Goal: Task Accomplishment & Management: Complete application form

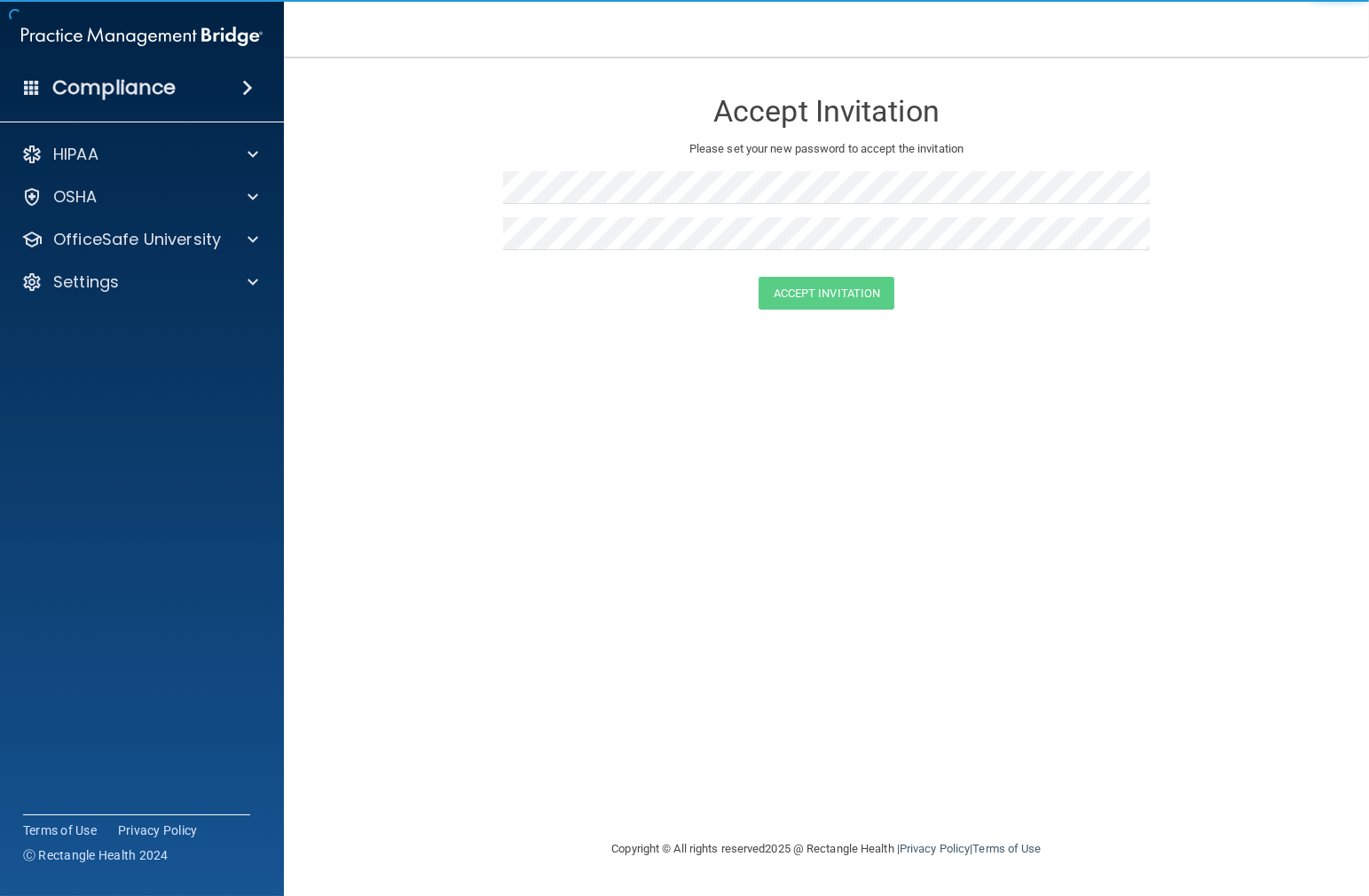
drag, startPoint x: 494, startPoint y: 406, endPoint x: 494, endPoint y: 380, distance: 26.0
click at [494, 406] on div "Accept Invitation Please set your new password to accept the invitation Accept …" at bounding box center [827, 448] width 1014 height 746
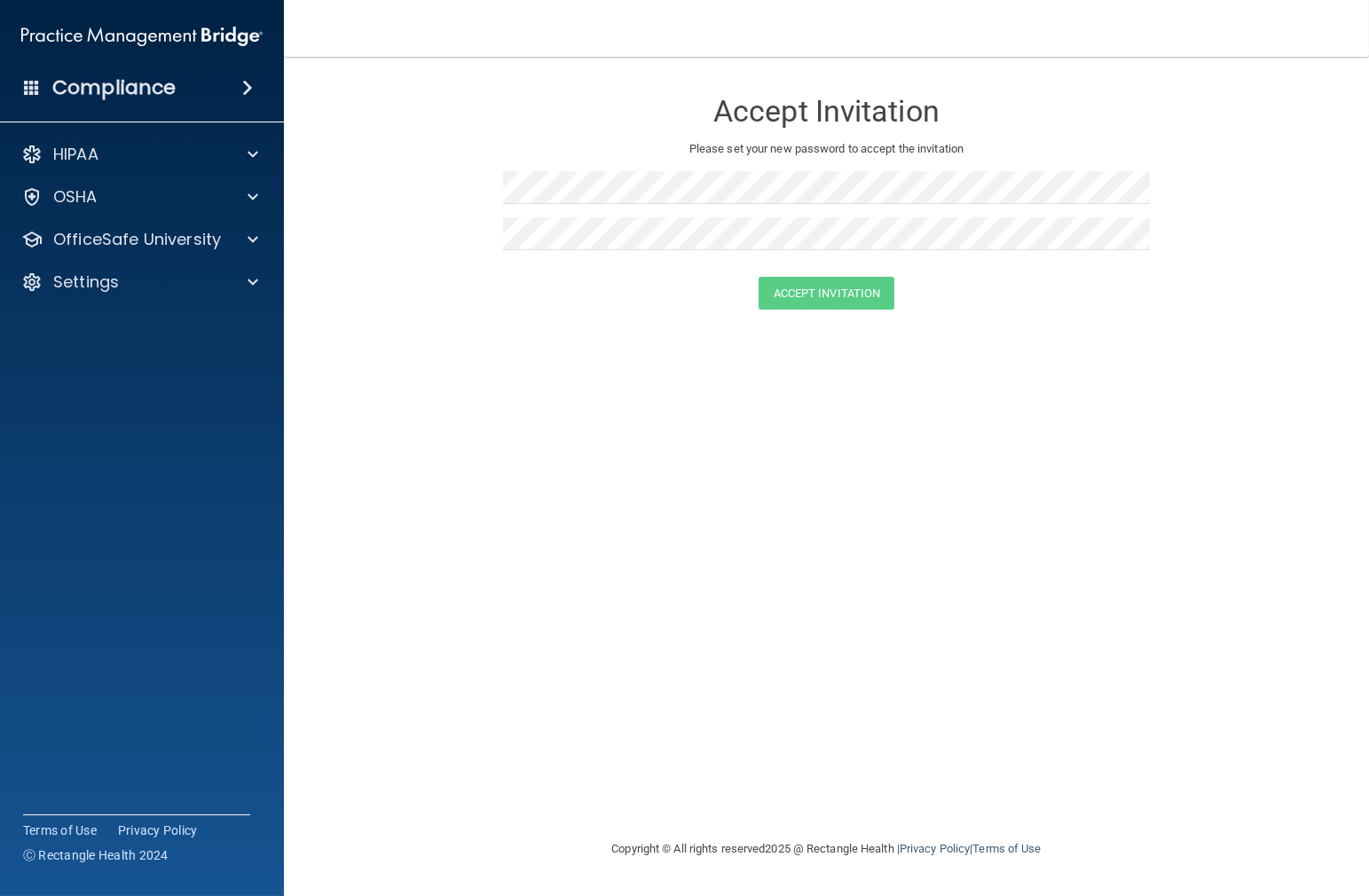
click at [420, 224] on form "Accept Invitation Please set your new password to accept the invitation Accept …" at bounding box center [827, 202] width 1014 height 257
click at [473, 275] on form "Accept Invitation Please set your new password to accept the invitation Accept …" at bounding box center [827, 202] width 1014 height 257
click at [860, 302] on button "Accept Invitation" at bounding box center [827, 293] width 137 height 32
click at [810, 317] on button "Accept Invitation" at bounding box center [827, 319] width 137 height 32
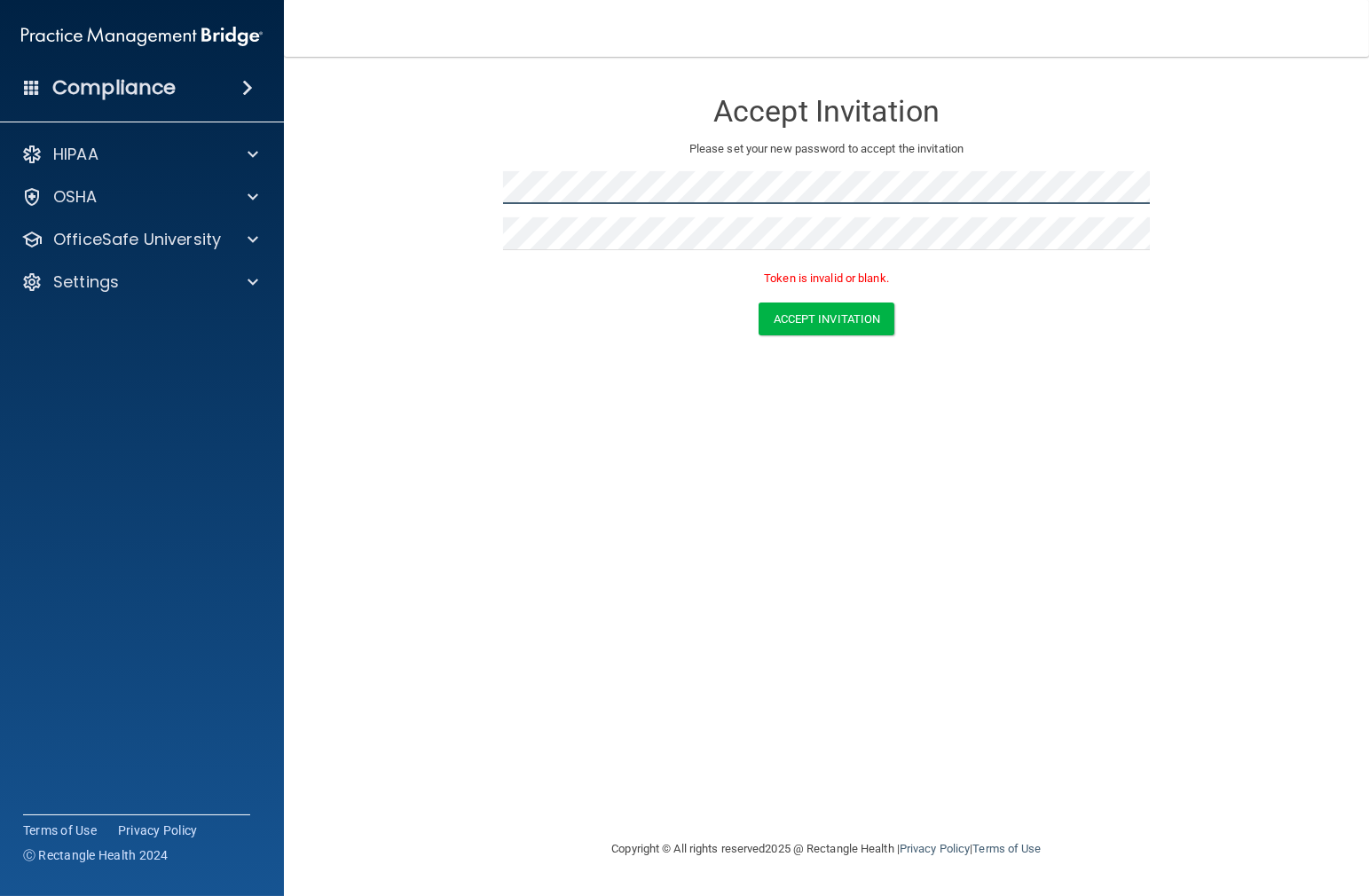
click at [347, 206] on form "Accept Invitation Please set your new password to accept the invitation Token i…" at bounding box center [827, 216] width 1014 height 282
click at [400, 308] on div "Accept Invitation" at bounding box center [827, 319] width 1041 height 32
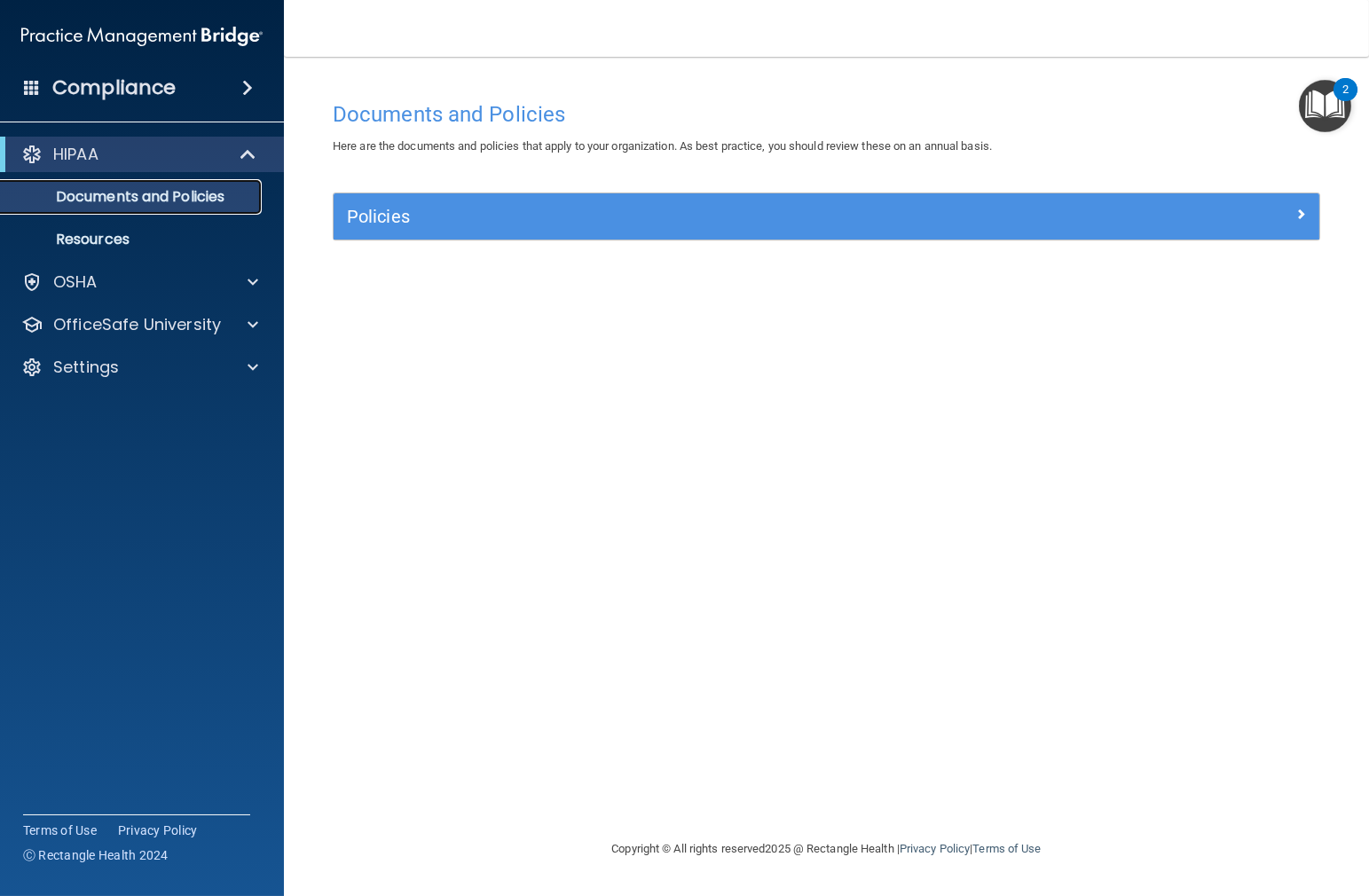
click at [117, 199] on p "Documents and Policies" at bounding box center [133, 197] width 242 height 18
click at [449, 232] on div "Policies" at bounding box center [826, 217] width 985 height 46
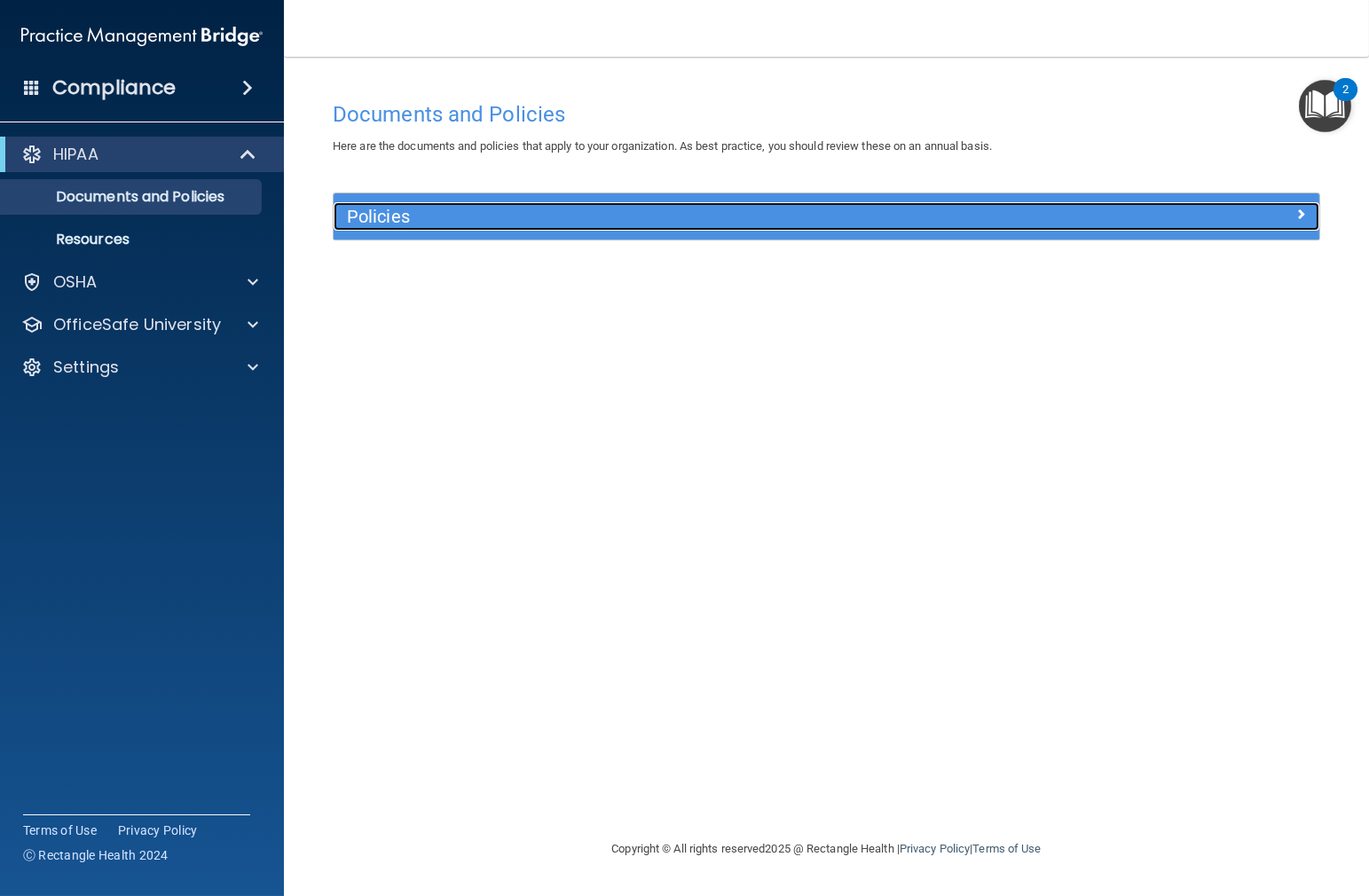
click at [1302, 214] on span at bounding box center [1300, 214] width 11 height 21
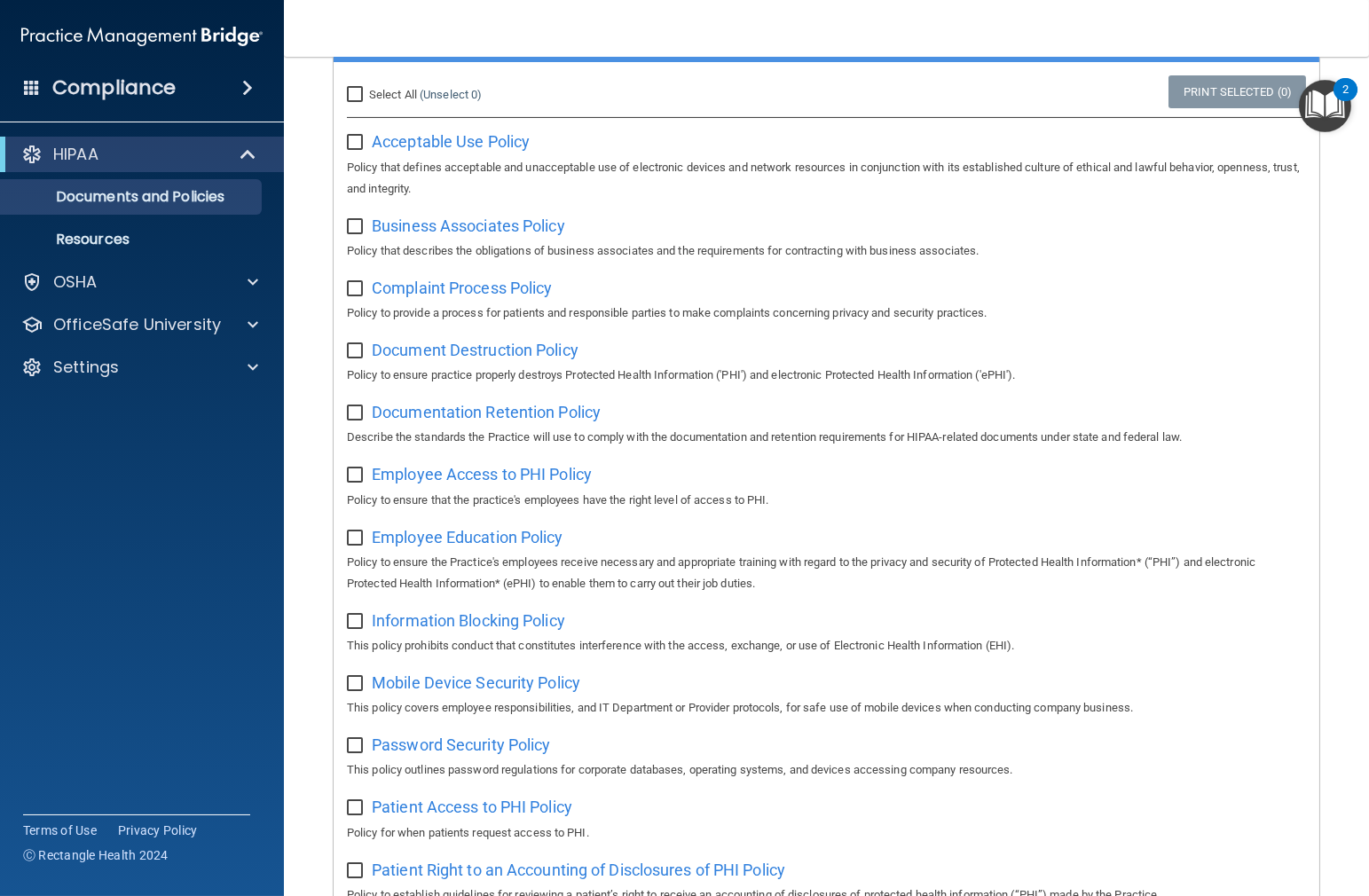
scroll to position [89, 0]
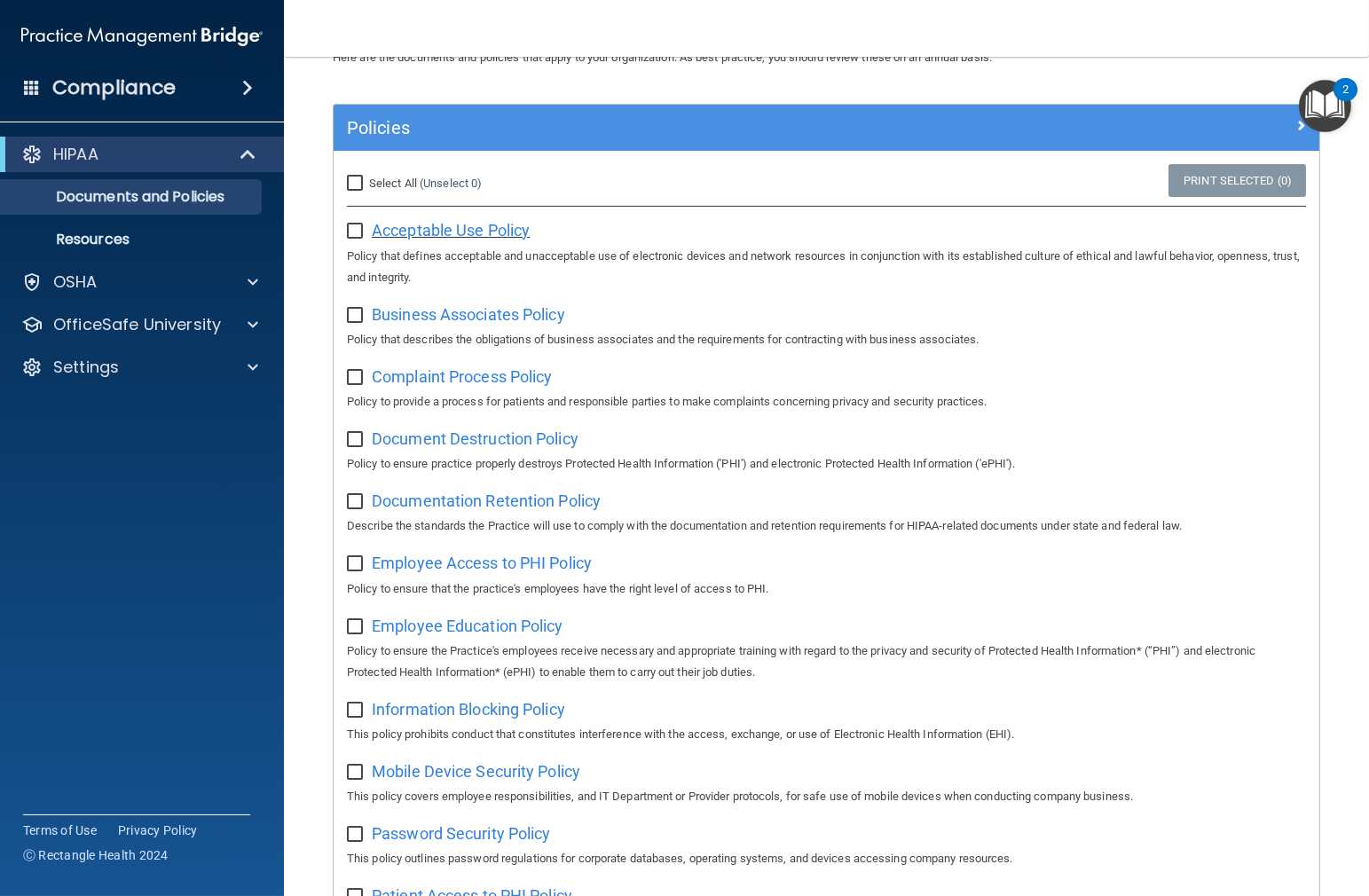
click at [415, 233] on span "Acceptable Use Policy" at bounding box center [450, 230] width 158 height 19
click at [362, 235] on input "checkbox" at bounding box center [356, 231] width 20 height 14
checkbox input "true"
click at [444, 323] on span "Business Associates Policy" at bounding box center [468, 315] width 194 height 19
click at [357, 320] on input "checkbox" at bounding box center [356, 315] width 20 height 14
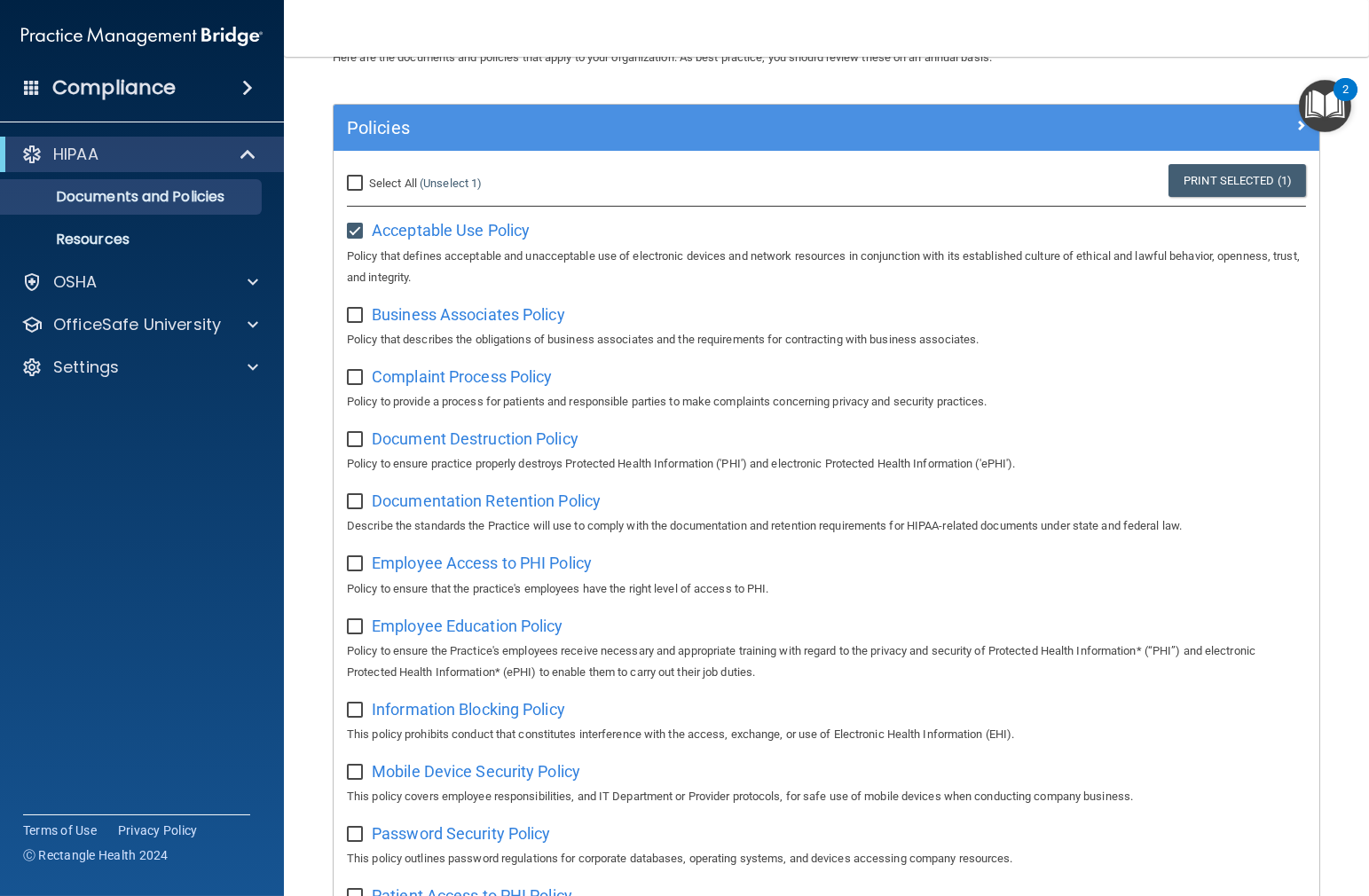
checkbox input "true"
click at [389, 383] on span "Complaint Process Policy" at bounding box center [461, 377] width 180 height 19
click at [357, 390] on div "Complaint Process Policy Policy to provide a process for patients and responsib…" at bounding box center [826, 386] width 959 height 51
click at [357, 371] on input "checkbox" at bounding box center [356, 377] width 20 height 14
checkbox input "true"
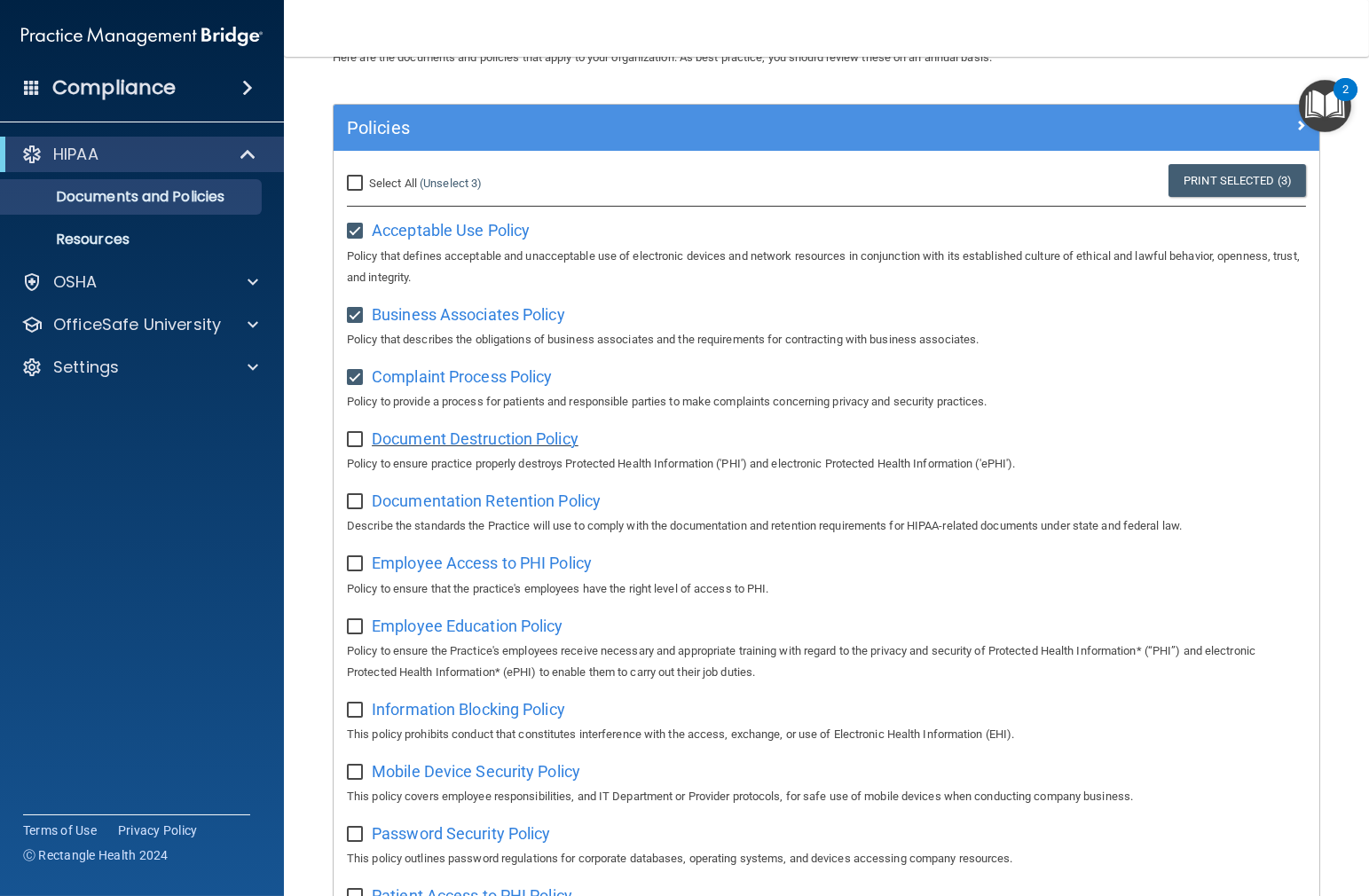
click at [458, 445] on span "Document Destruction Policy" at bounding box center [474, 439] width 207 height 19
click at [358, 439] on input "checkbox" at bounding box center [356, 440] width 20 height 14
checkbox input "true"
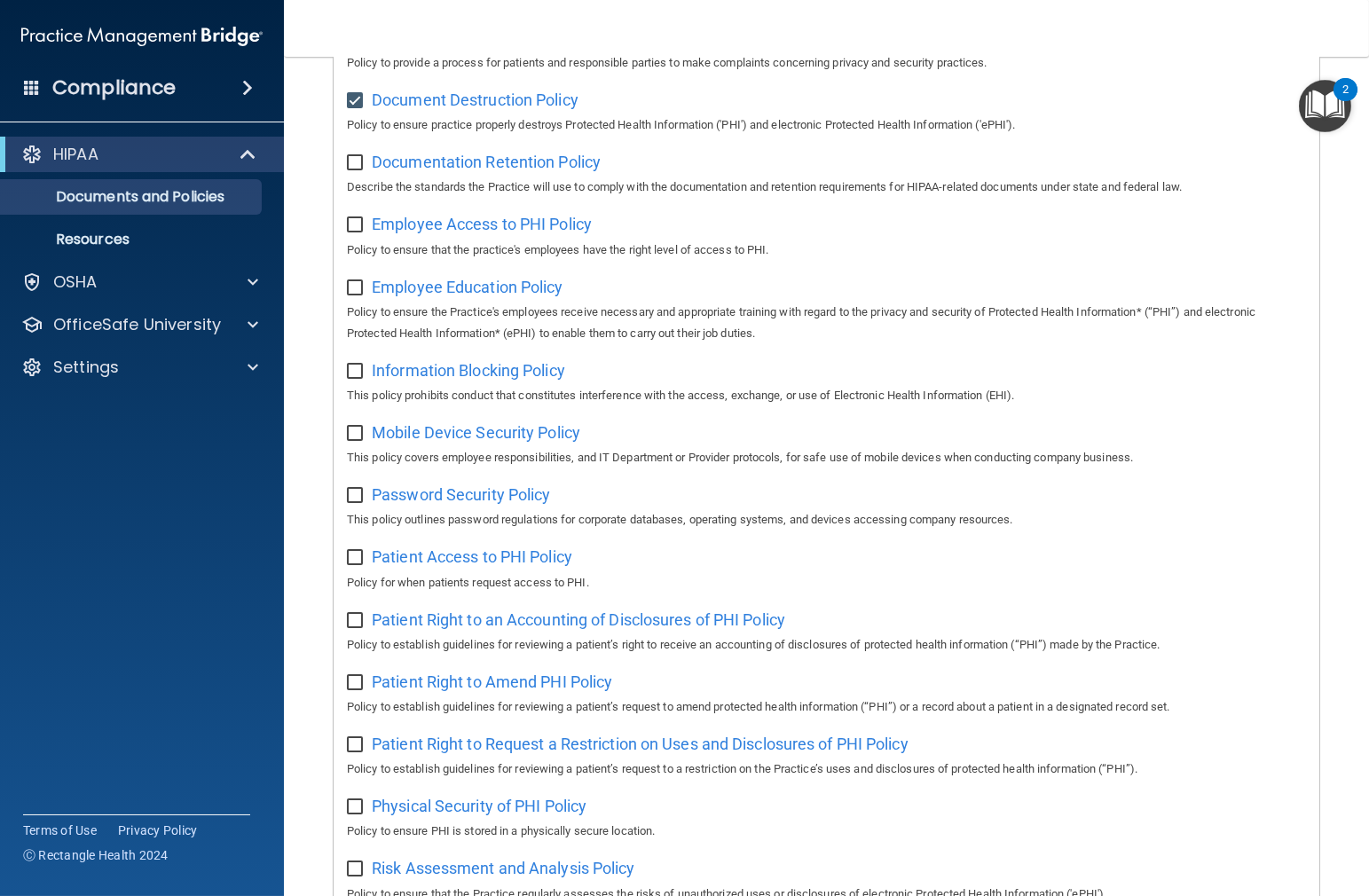
scroll to position [393, 0]
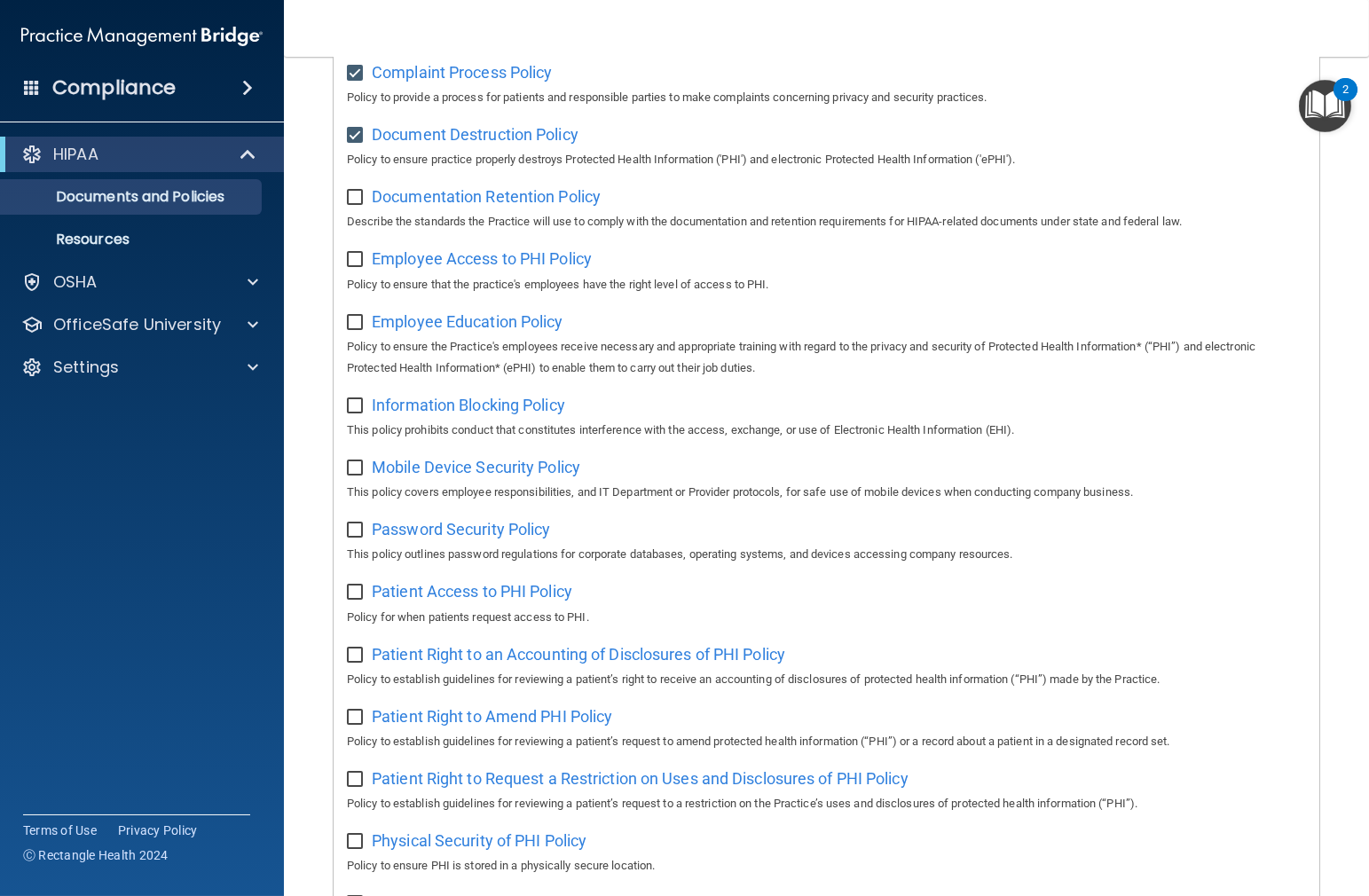
click at [352, 201] on input "checkbox" at bounding box center [356, 198] width 20 height 14
checkbox input "true"
click at [465, 195] on span "Documentation Retention Policy" at bounding box center [486, 197] width 229 height 19
click at [451, 268] on span "Employee Access to PHI Policy" at bounding box center [481, 259] width 220 height 19
click at [355, 267] on input "checkbox" at bounding box center [356, 260] width 20 height 14
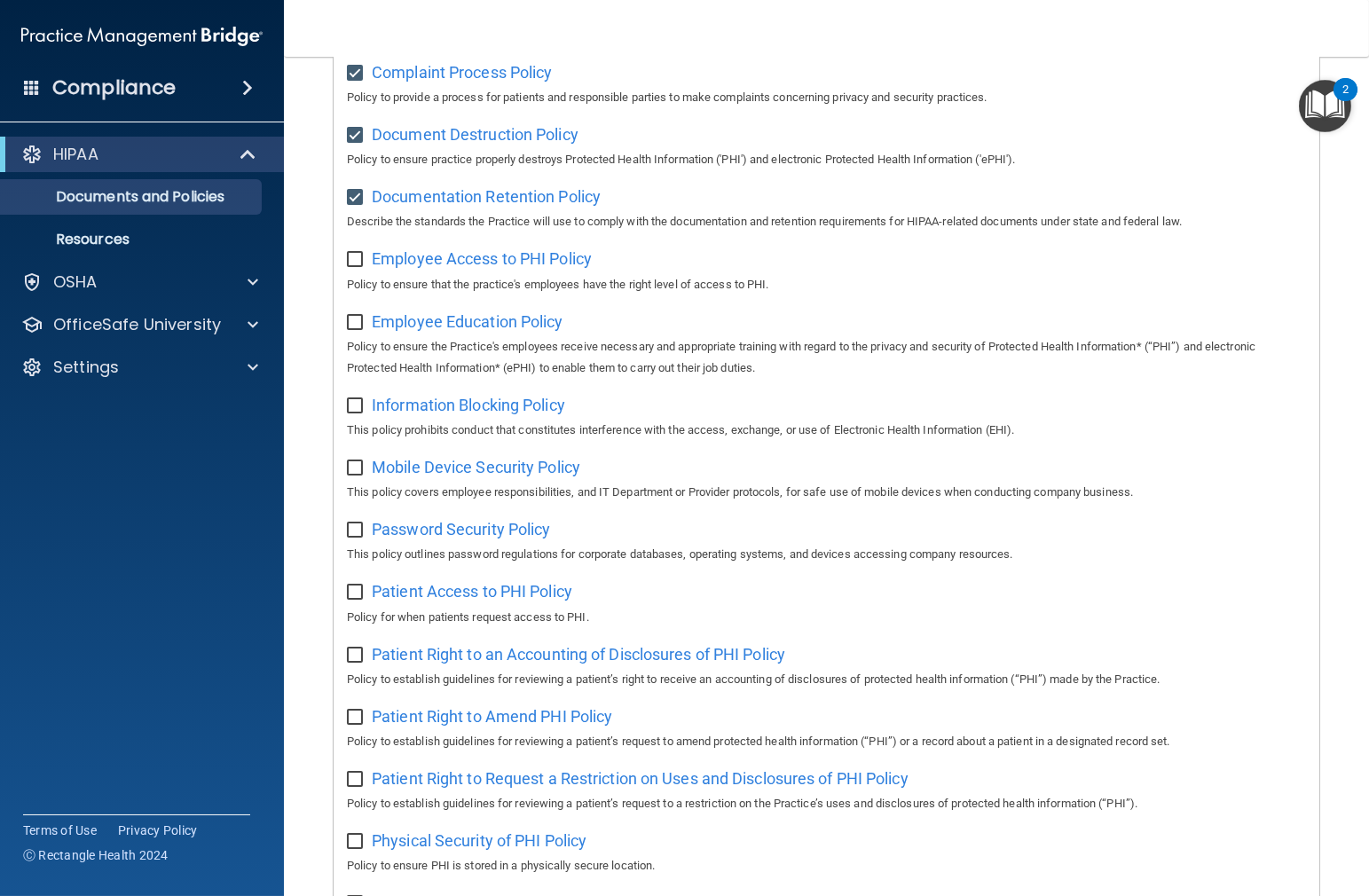
checkbox input "true"
click at [460, 331] on span "Employee Education Policy" at bounding box center [467, 322] width 192 height 19
click at [350, 330] on input "checkbox" at bounding box center [356, 323] width 20 height 14
checkbox input "true"
click at [424, 414] on span "Information Blocking Policy" at bounding box center [468, 405] width 194 height 19
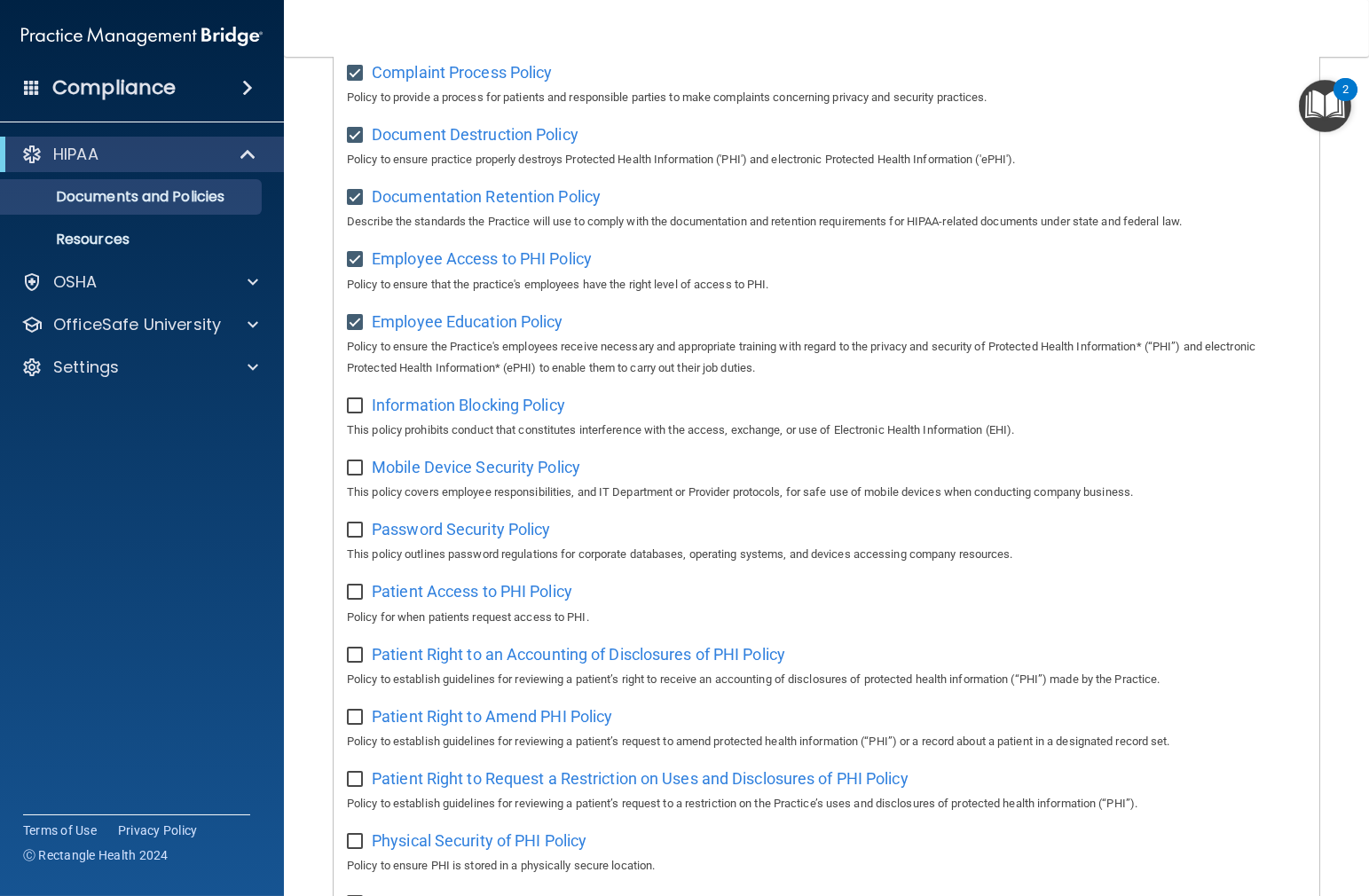
click at [352, 409] on input "checkbox" at bounding box center [356, 406] width 20 height 14
checkbox input "true"
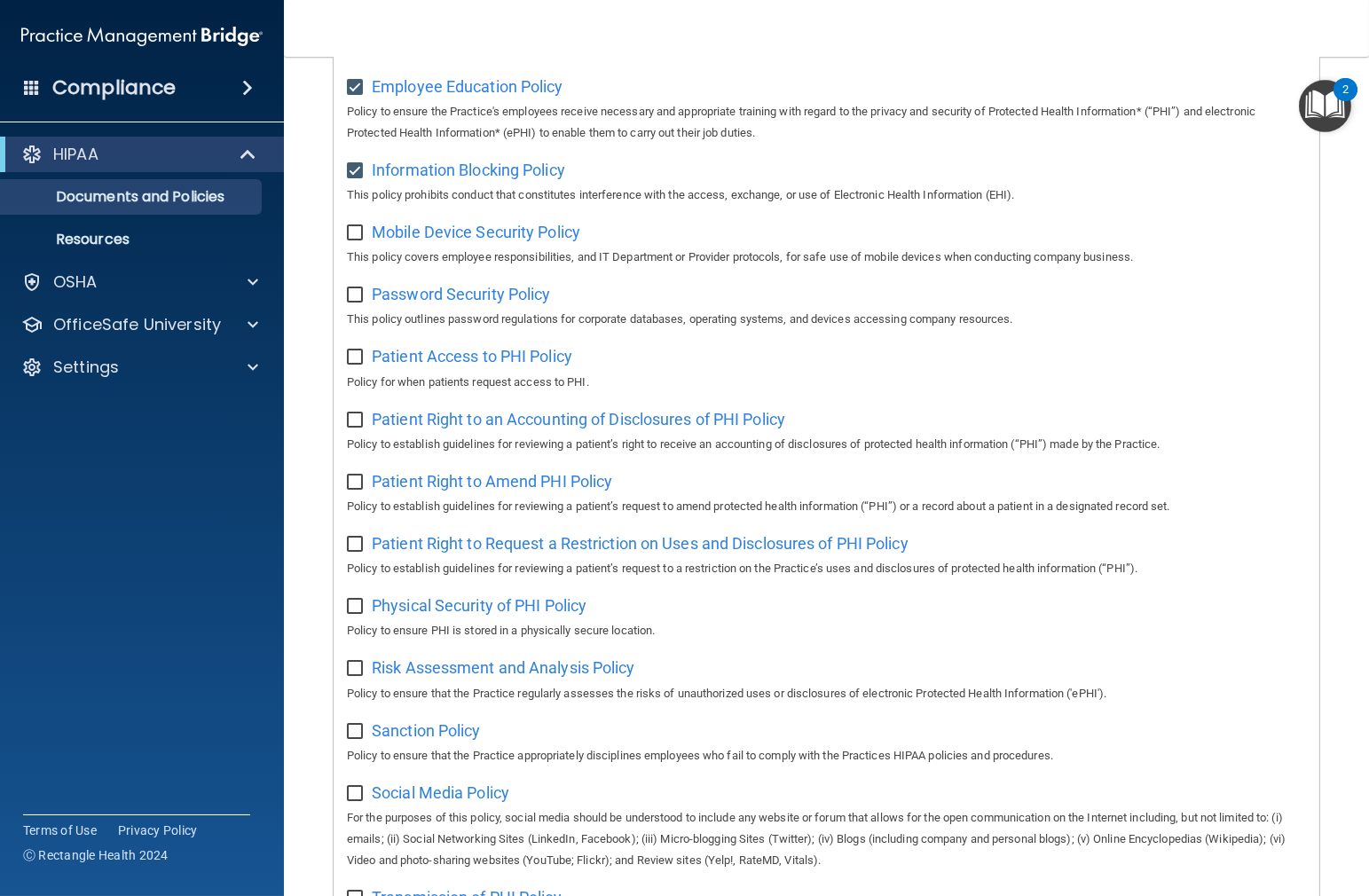
scroll to position [658, 0]
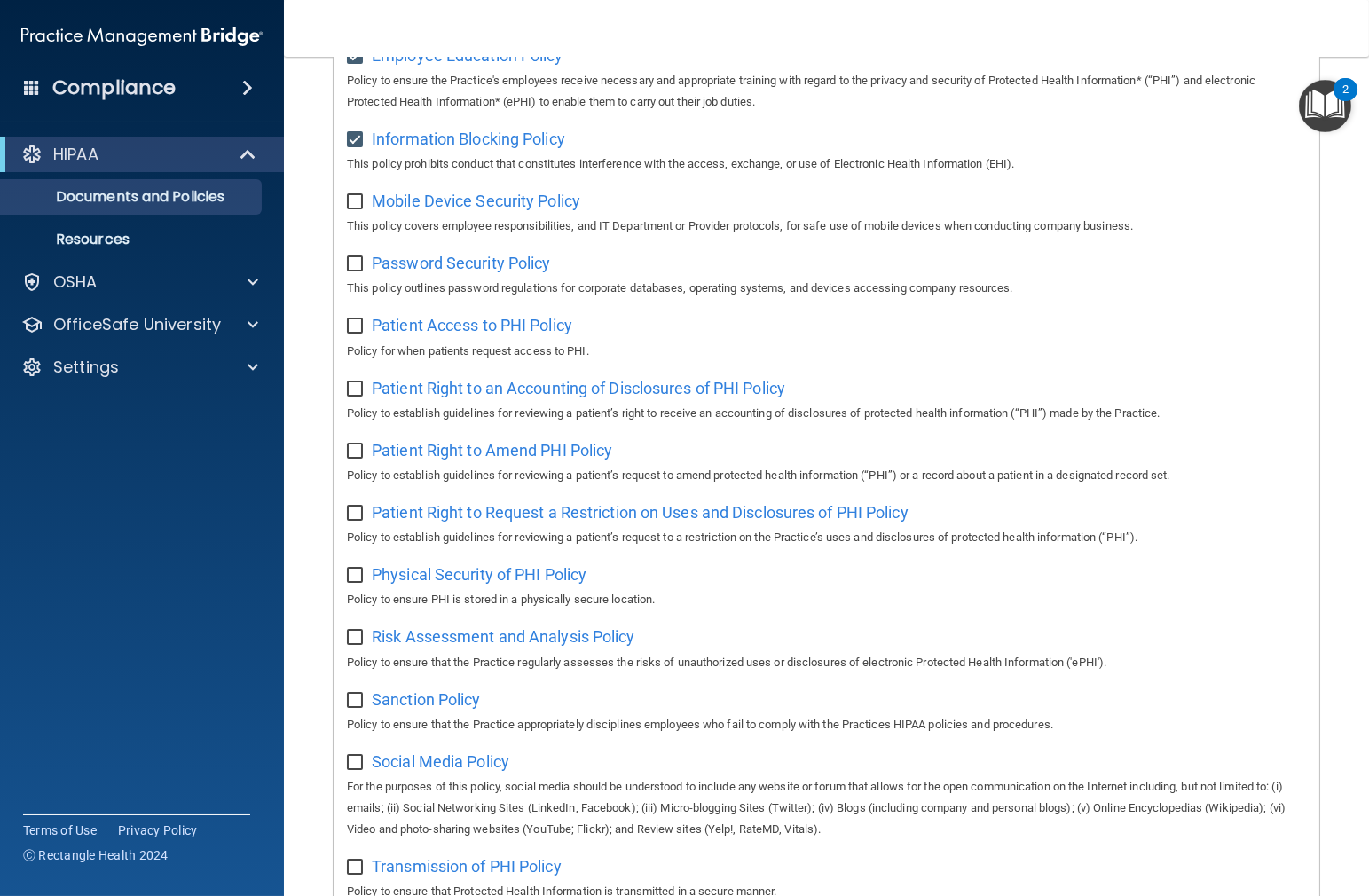
click at [533, 221] on div "Mobile Device Security Policy This policy covers employee responsibilities, and…" at bounding box center [826, 211] width 959 height 51
click at [532, 210] on span "Mobile Device Security Policy" at bounding box center [475, 201] width 208 height 19
click at [349, 219] on div "Mobile Device Security Policy This policy covers employee responsibilities, and…" at bounding box center [826, 211] width 959 height 51
click at [349, 209] on input "checkbox" at bounding box center [356, 201] width 20 height 14
checkbox input "true"
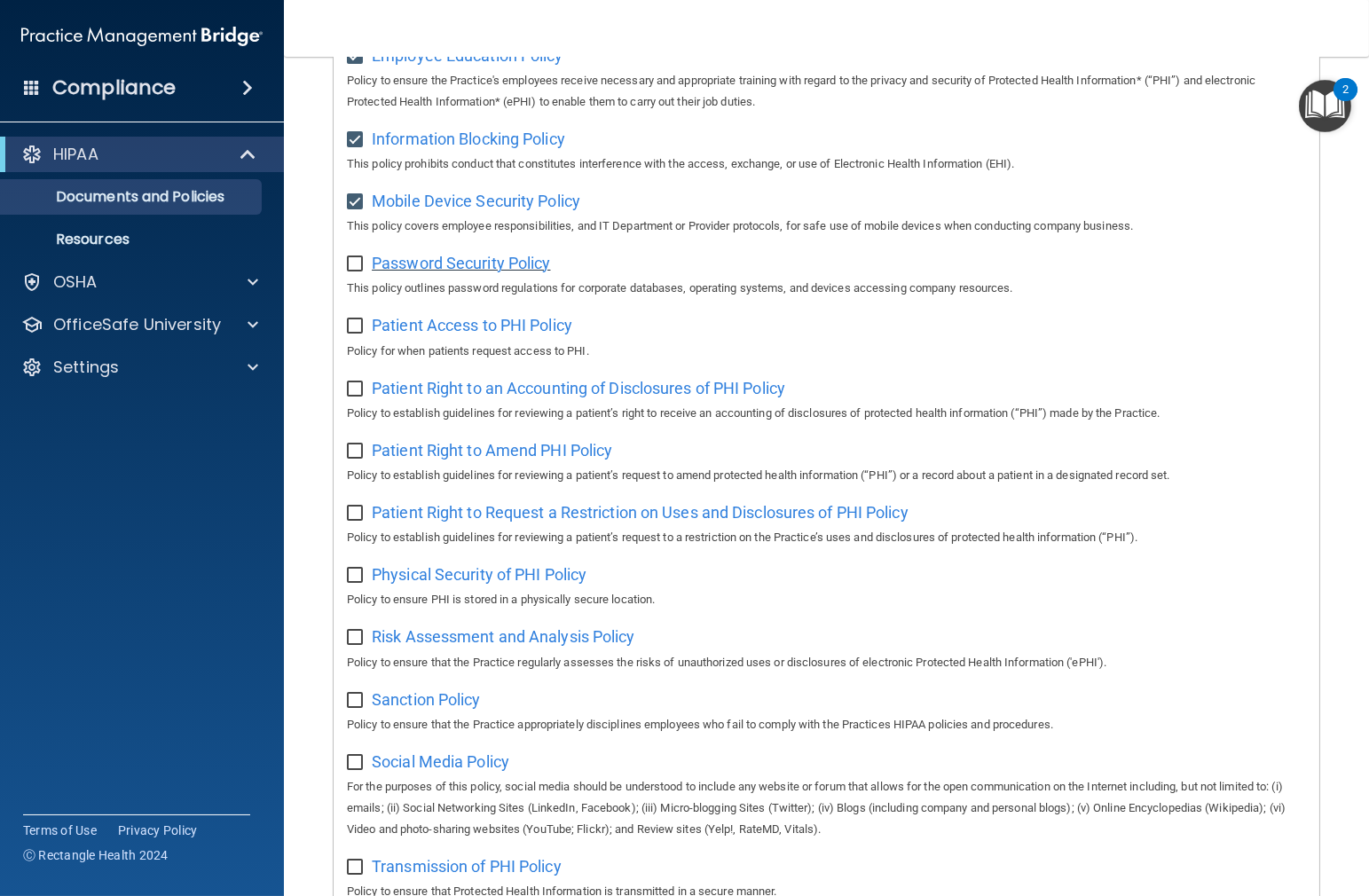
click at [415, 270] on span "Password Security Policy" at bounding box center [460, 263] width 179 height 19
click at [352, 270] on input "checkbox" at bounding box center [356, 264] width 20 height 14
checkbox input "true"
click at [393, 334] on span "Patient Access to PHI Policy" at bounding box center [472, 325] width 200 height 19
click at [355, 328] on input "checkbox" at bounding box center [356, 326] width 20 height 14
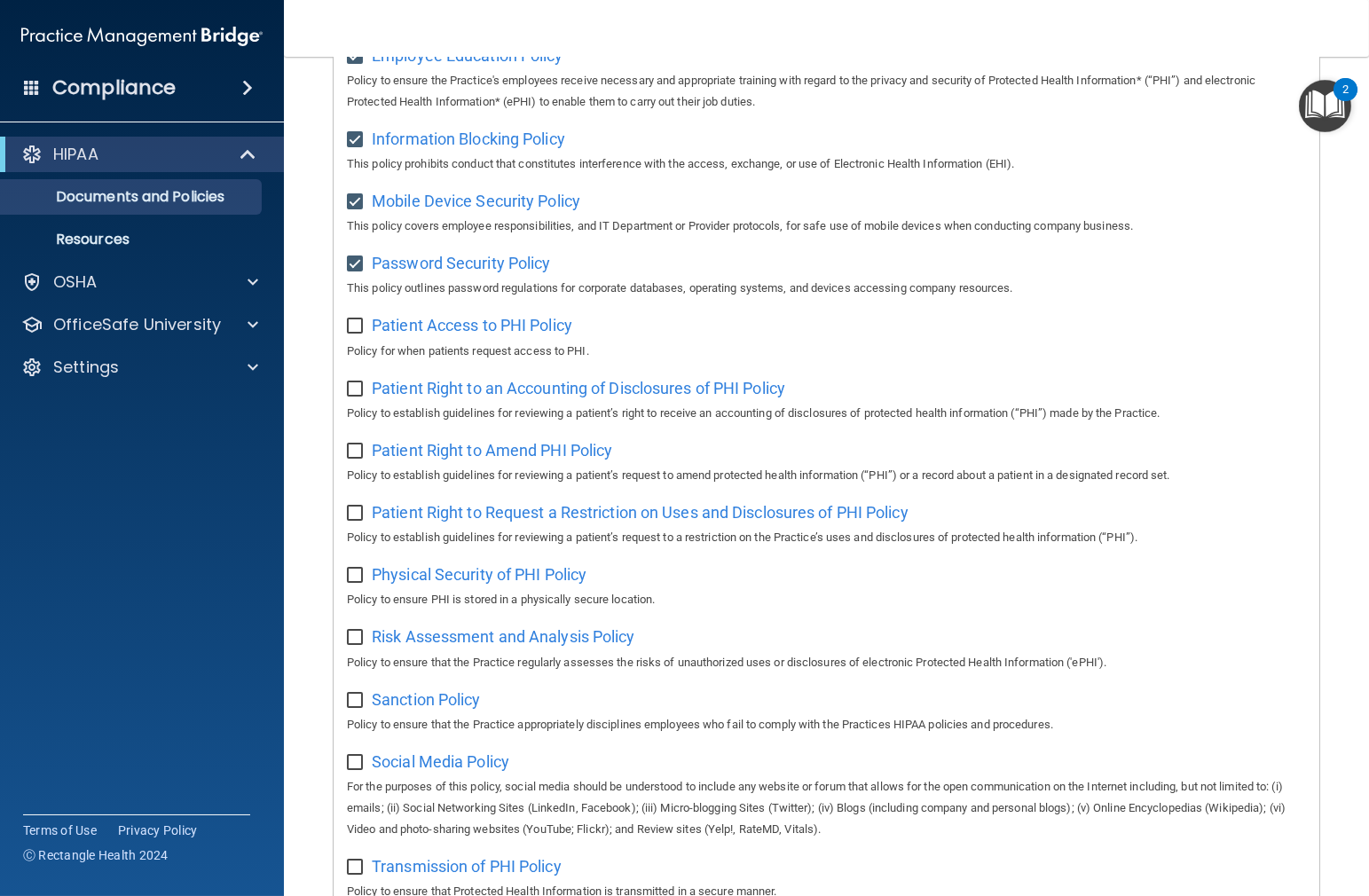
checkbox input "true"
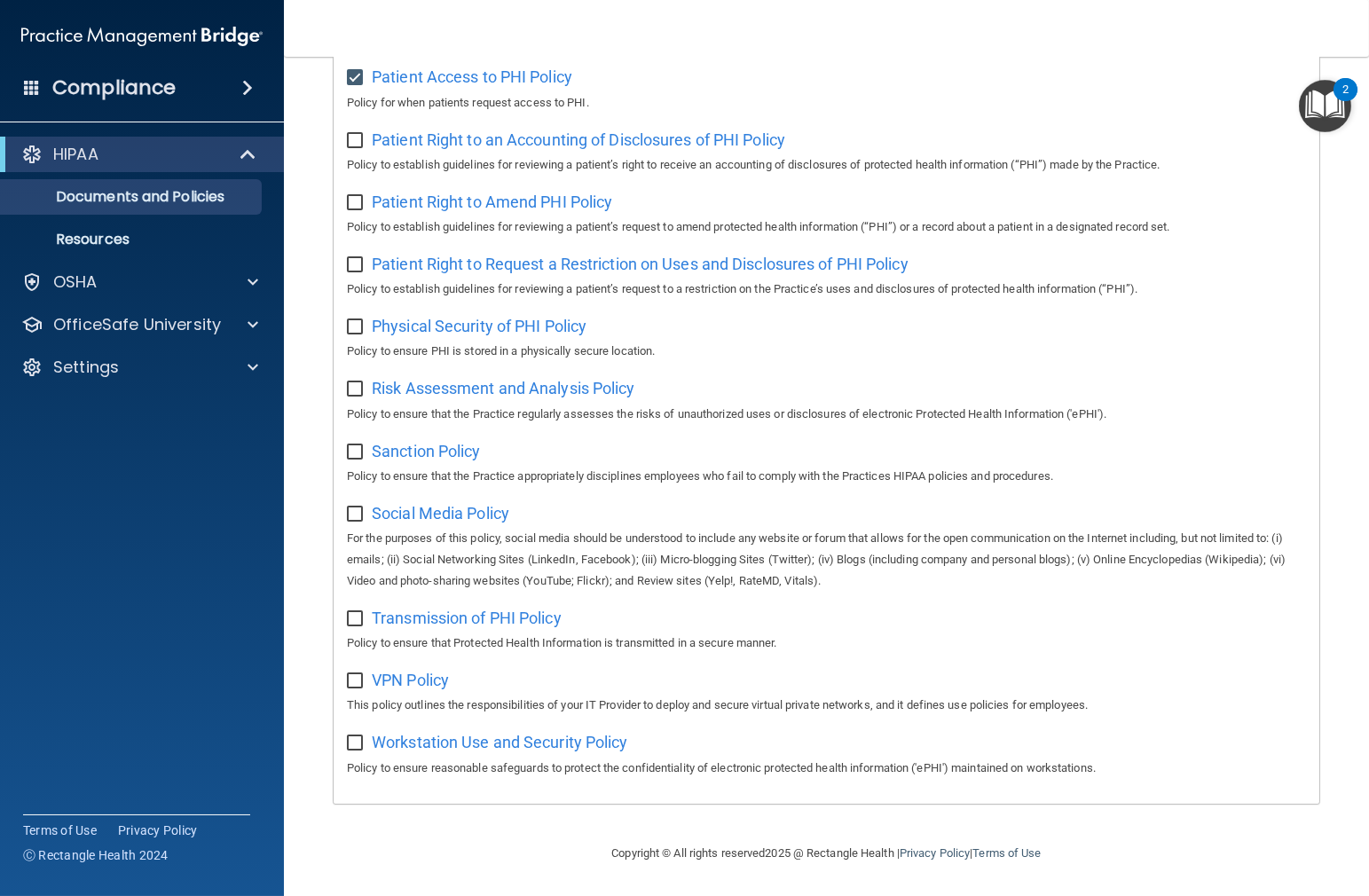
scroll to position [836, 0]
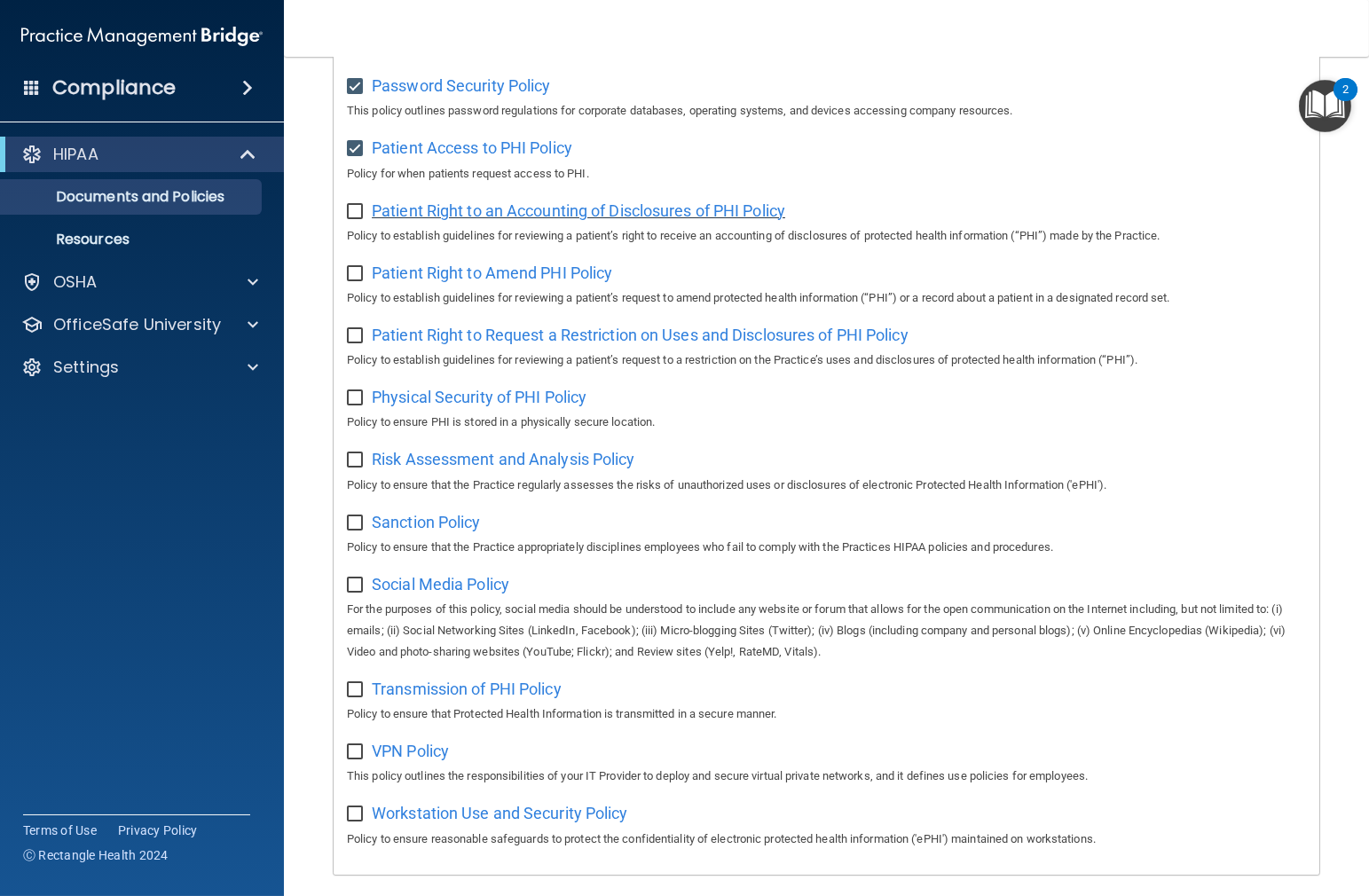
click at [451, 215] on span "Patient Right to an Accounting of Disclosures of PHI Policy" at bounding box center [578, 211] width 413 height 19
click at [360, 219] on input "checkbox" at bounding box center [356, 212] width 20 height 14
checkbox input "true"
